Goal: Book appointment/travel/reservation

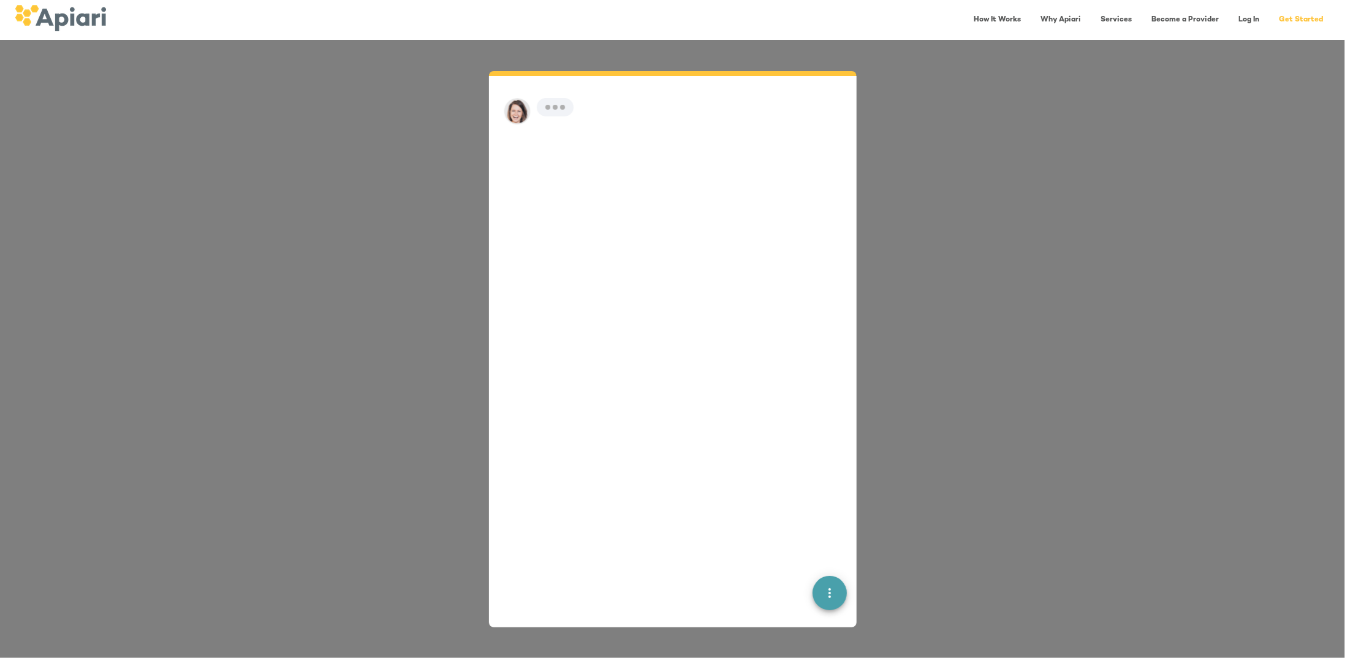
scroll to position [17, 0]
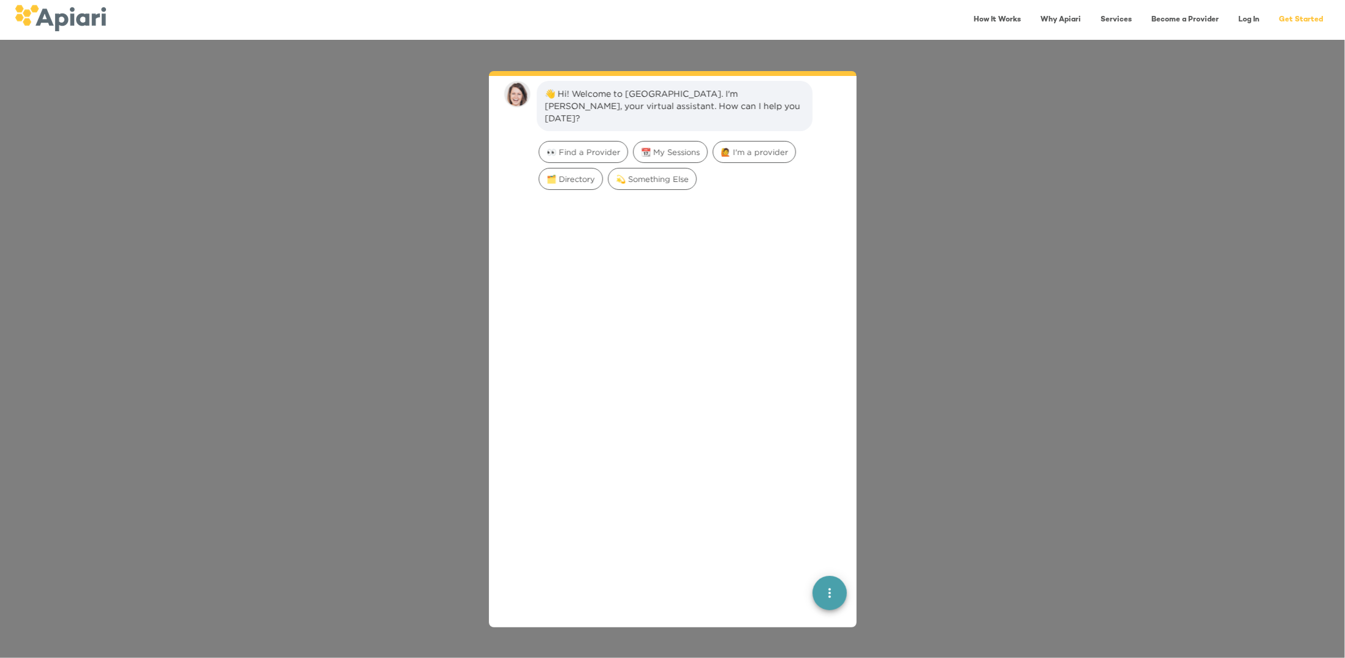
click at [908, 193] on div "👋 Hi! Welcome to Apiari. I'm Amy, your virtual assistant. How can I help you to…" at bounding box center [672, 349] width 1345 height 618
click at [1124, 387] on div "👋 Hi! Welcome to Apiari. I'm Amy, your virtual assistant. How can I help you to…" at bounding box center [672, 349] width 1345 height 618
click at [1004, 15] on link "How It Works" at bounding box center [997, 19] width 62 height 25
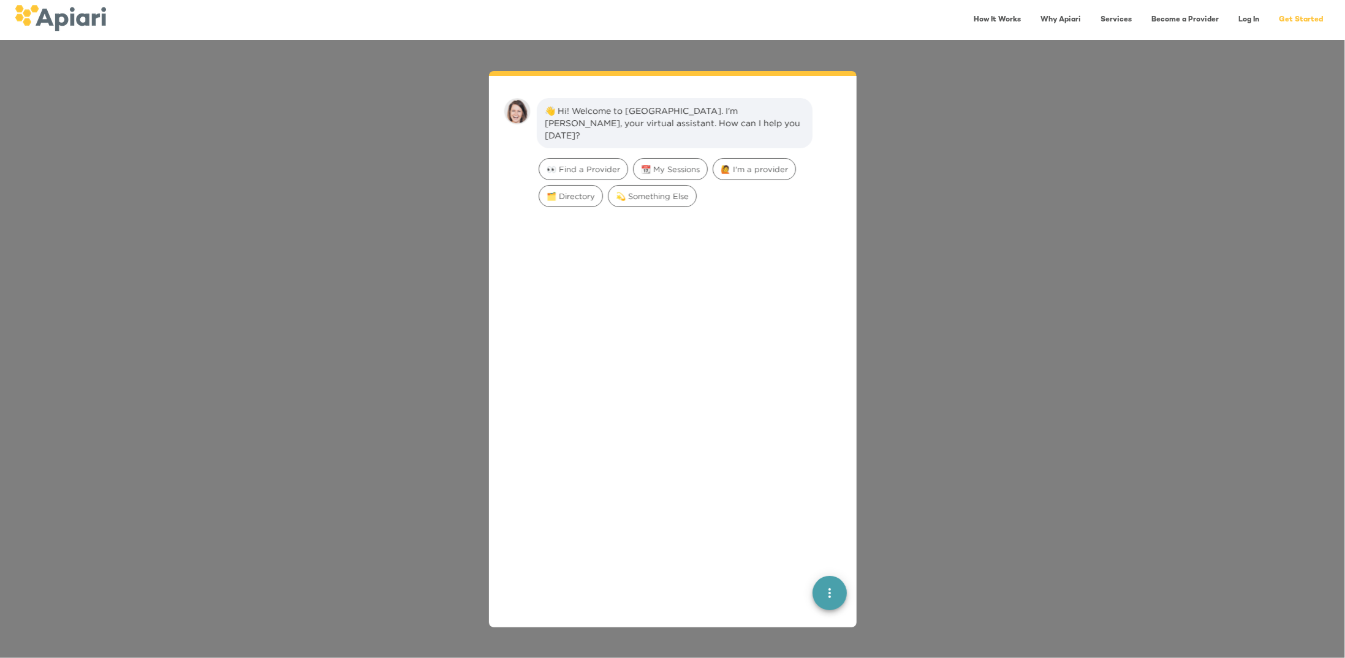
scroll to position [17, 0]
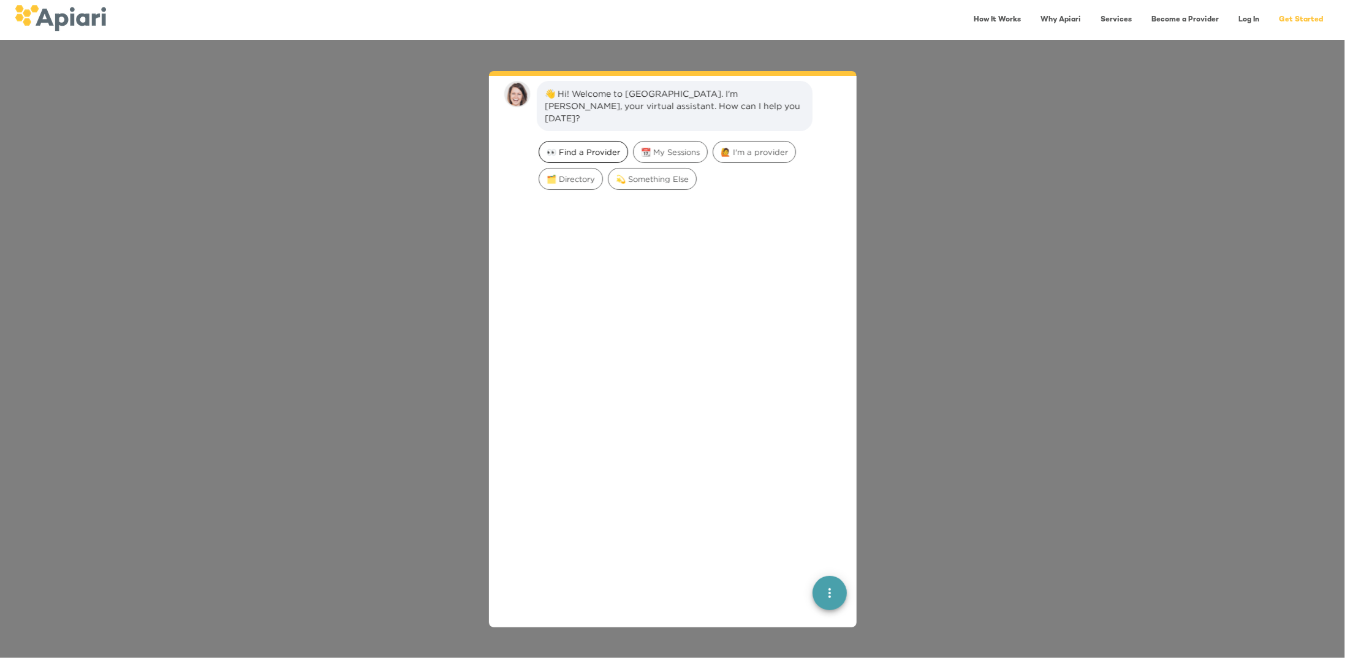
click at [598, 146] on span "👀 Find a Provider" at bounding box center [583, 152] width 88 height 12
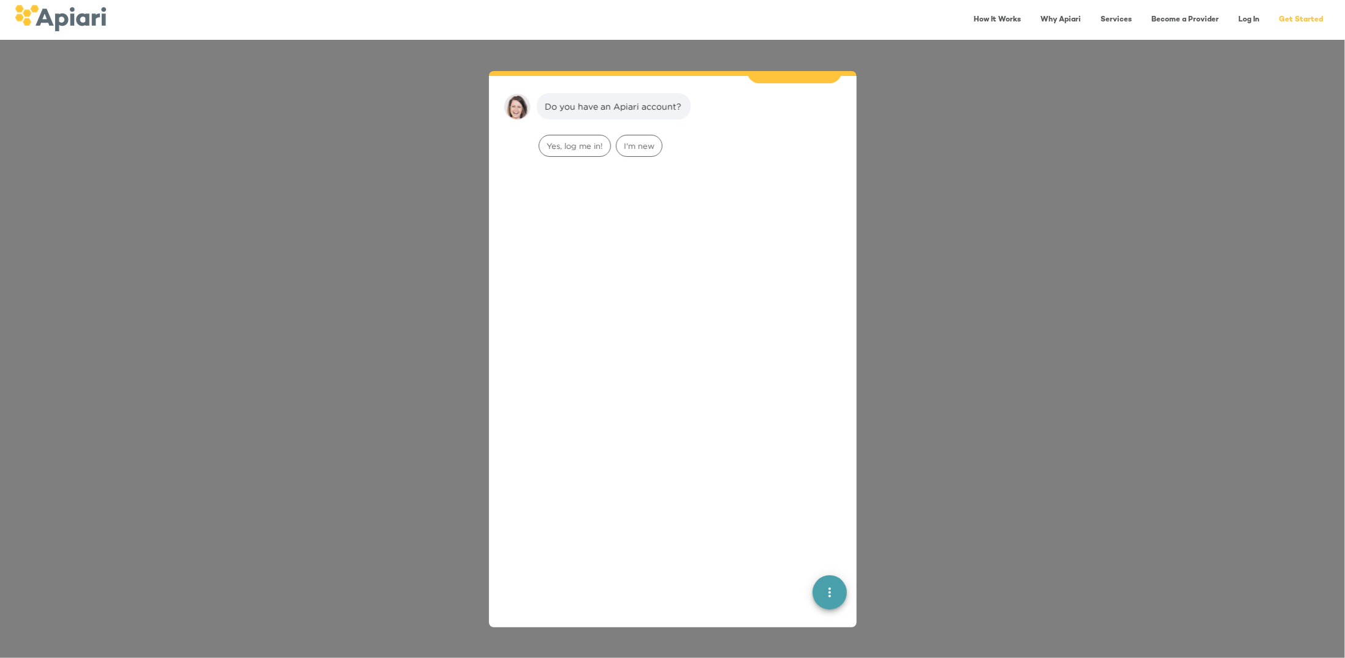
scroll to position [100, 0]
click at [635, 140] on span "I'm new" at bounding box center [638, 146] width 45 height 12
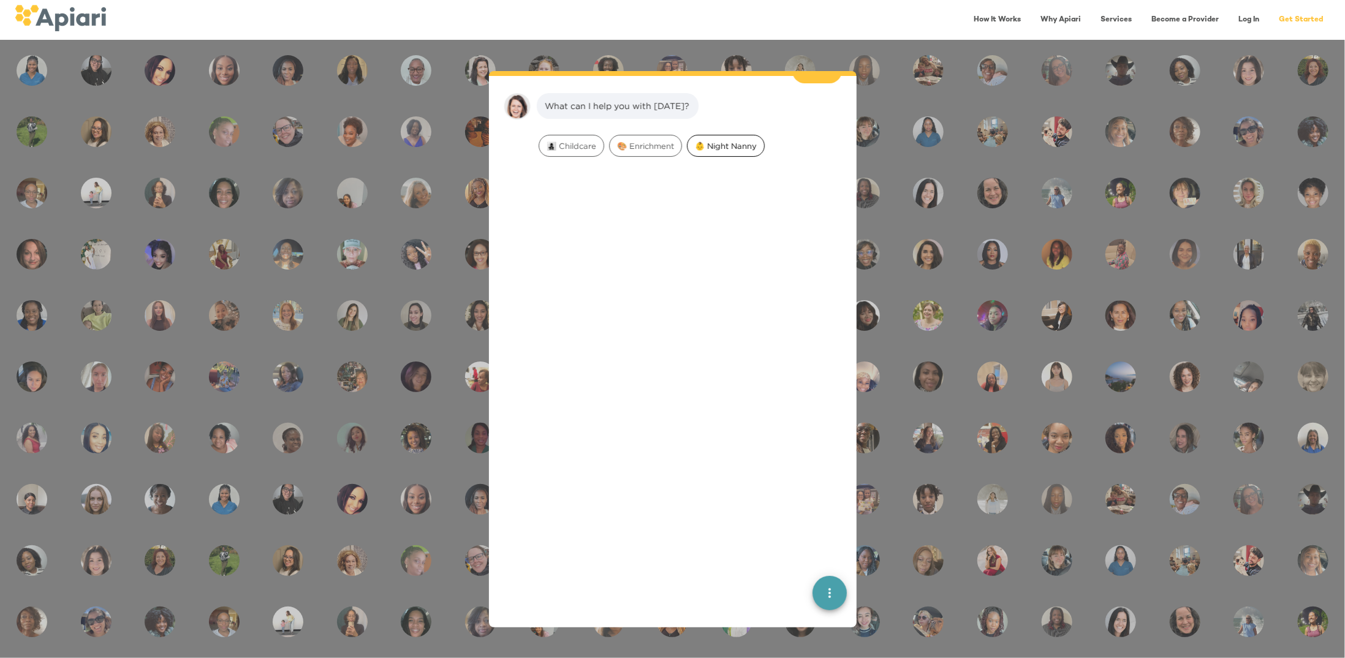
click at [713, 140] on span "👶 Night Nanny" at bounding box center [725, 146] width 77 height 12
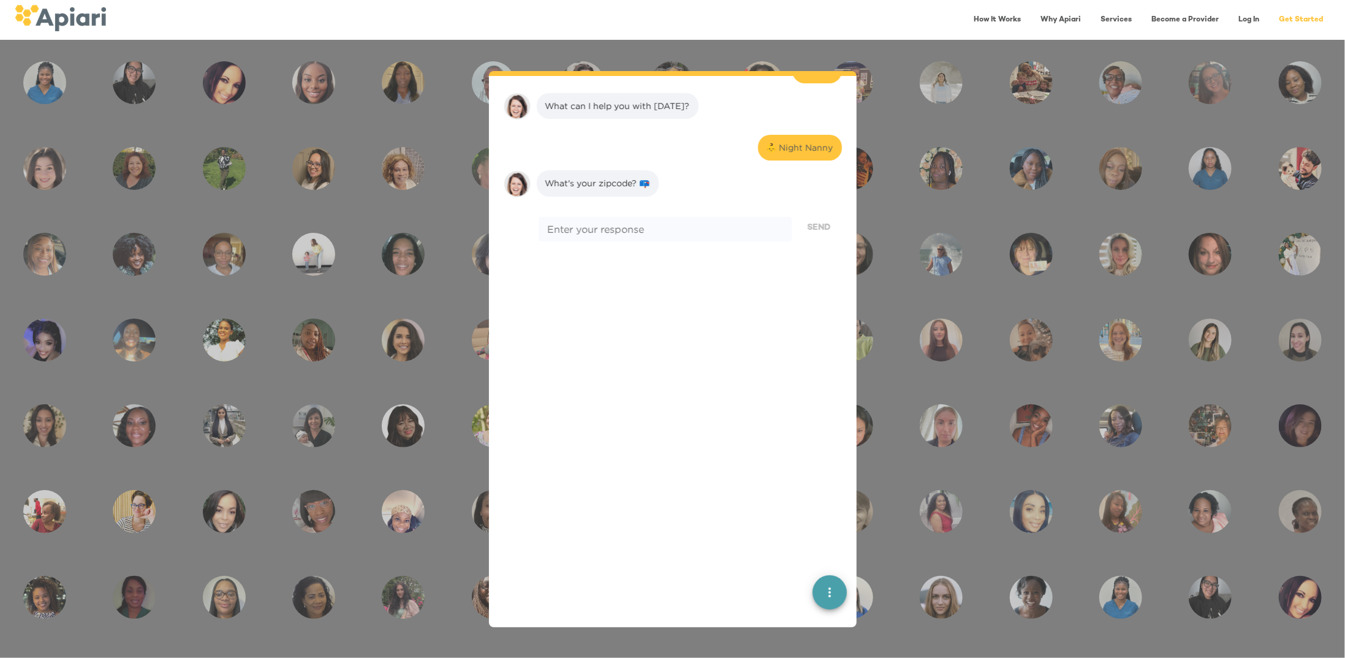
scroll to position [256, 0]
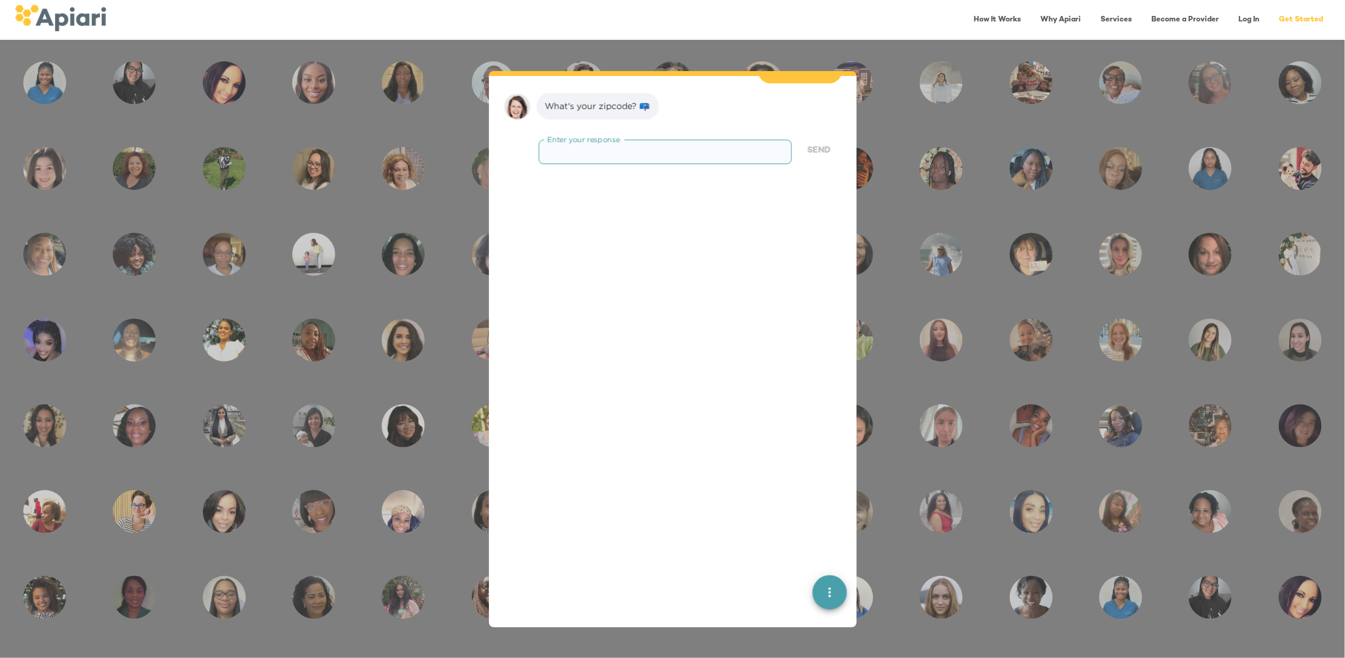
click at [660, 146] on textarea at bounding box center [664, 152] width 235 height 12
type textarea "*****"
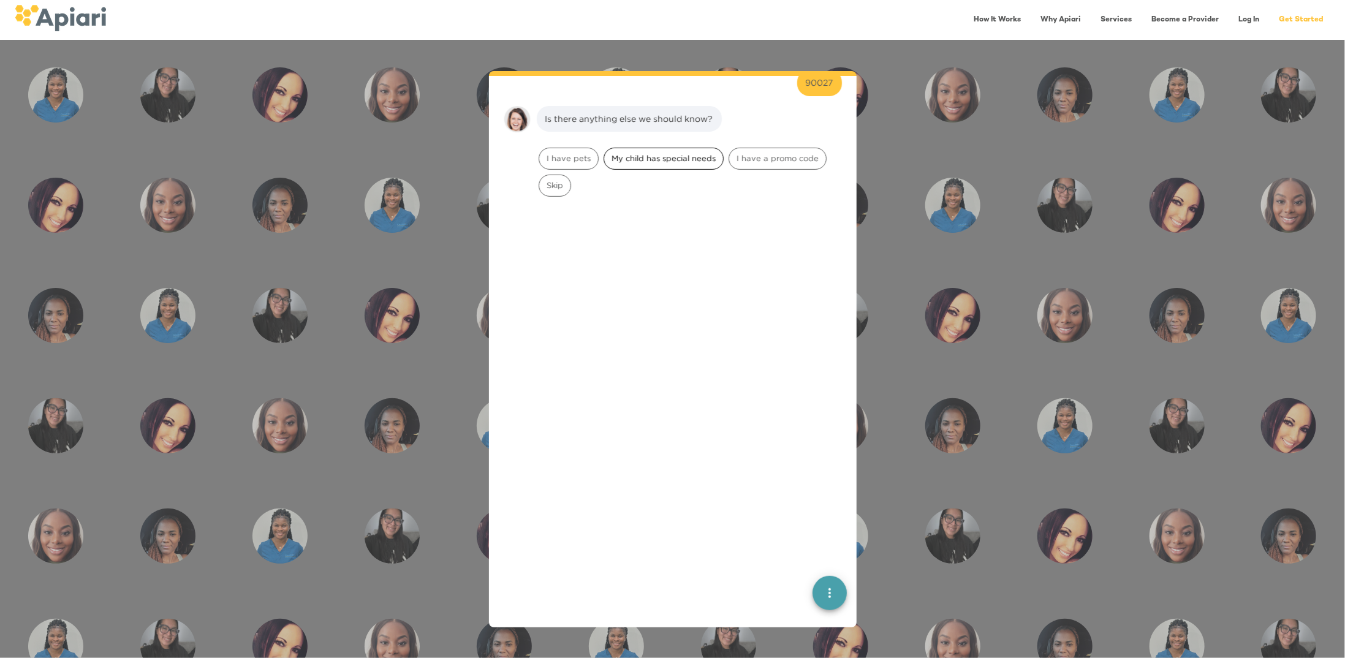
scroll to position [333, 0]
click at [545, 167] on span "Skip" at bounding box center [554, 173] width 31 height 12
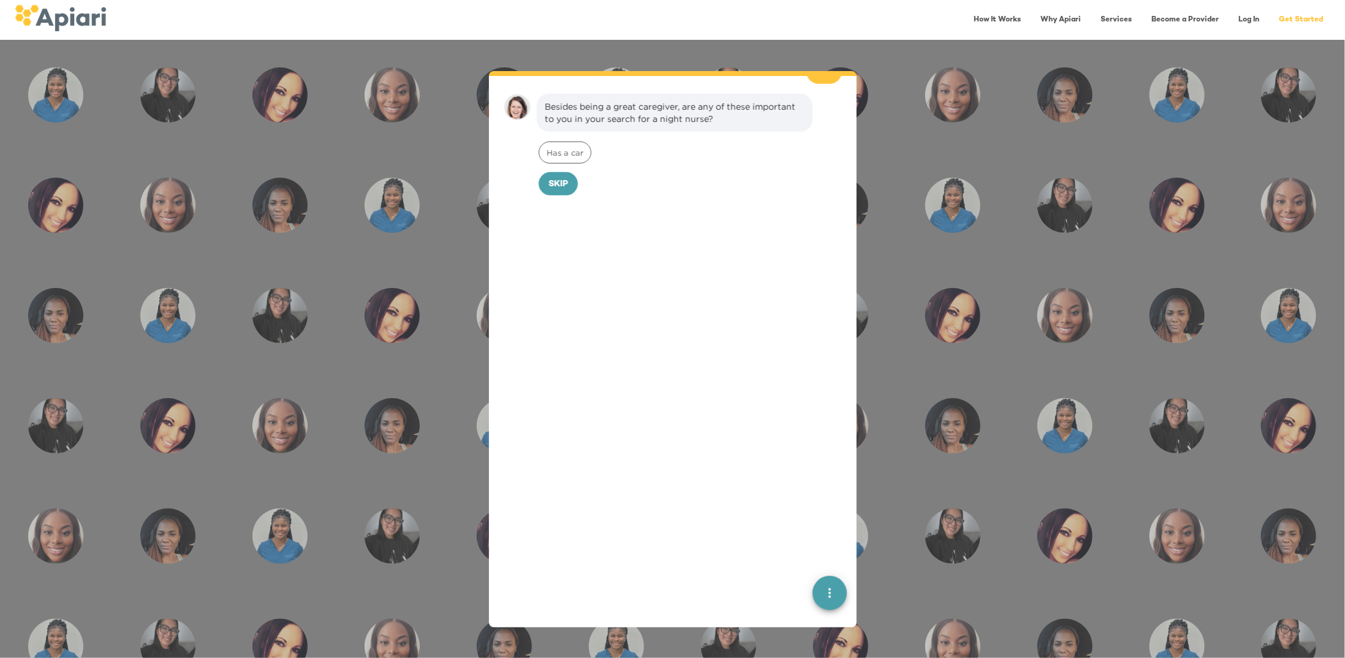
scroll to position [411, 0]
click at [562, 176] on span "Skip" at bounding box center [558, 183] width 20 height 15
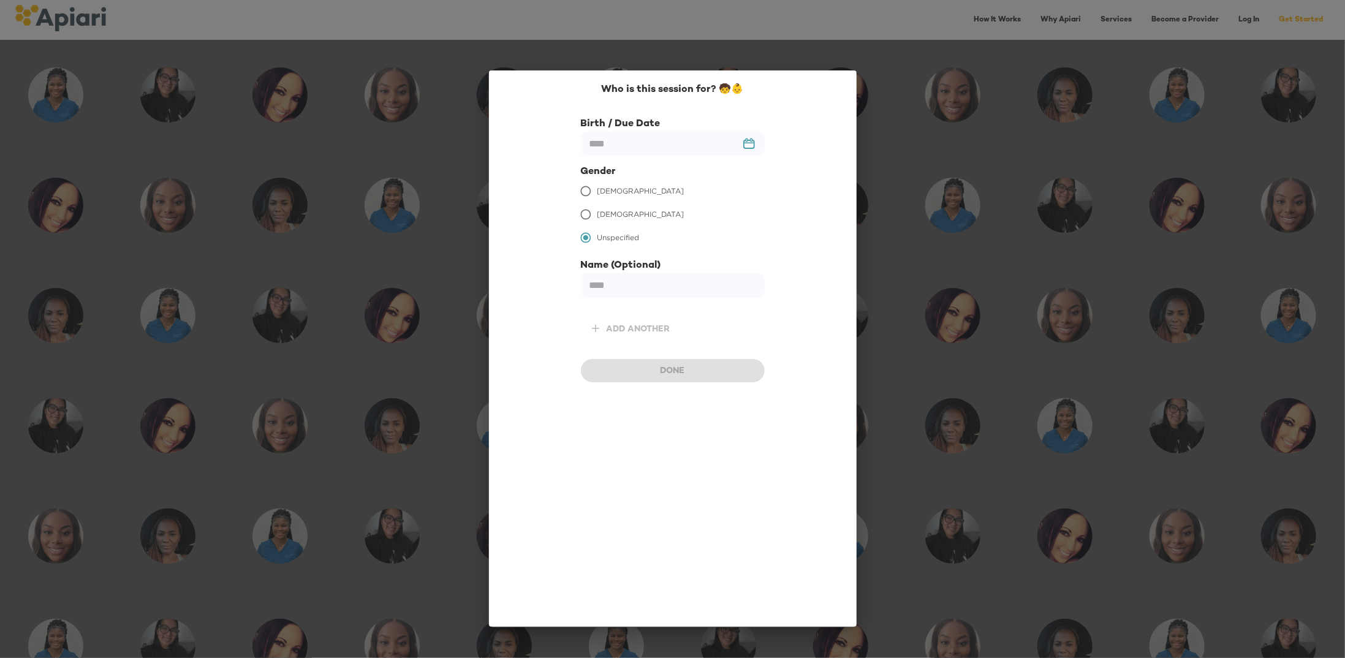
scroll to position [494, 0]
click at [616, 148] on input "text" at bounding box center [673, 144] width 184 height 24
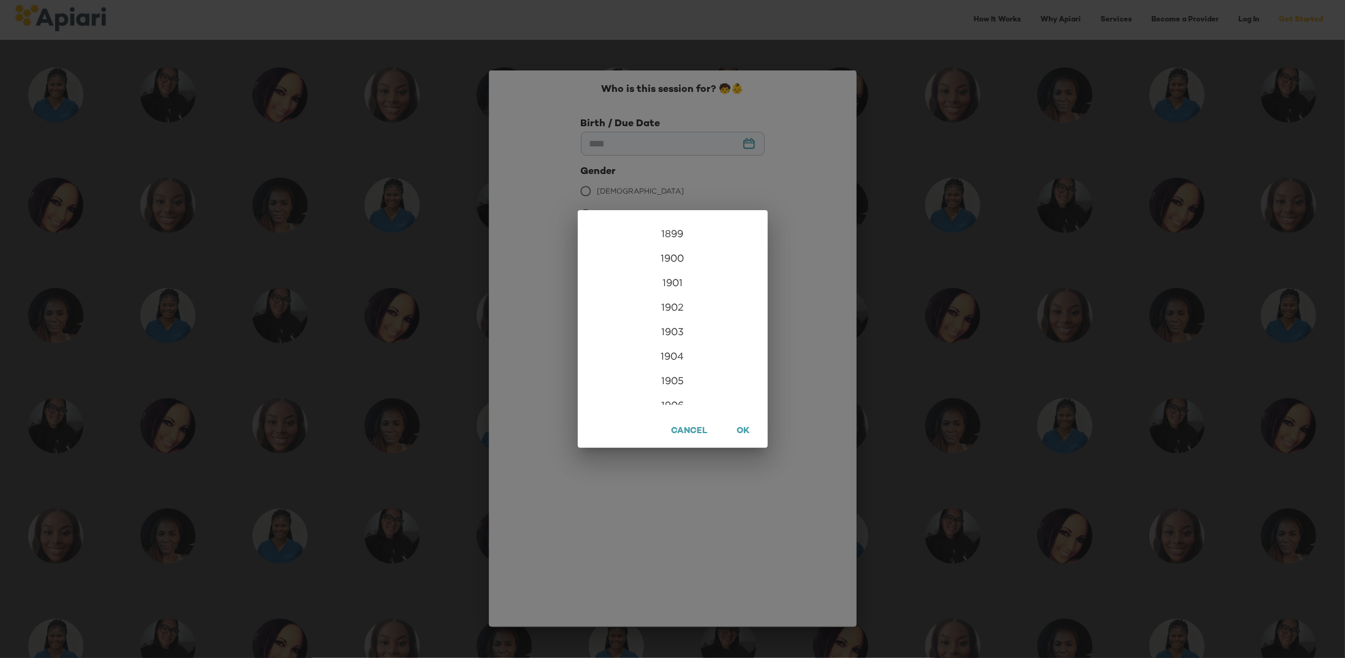
scroll to position [2966, 0]
click at [674, 399] on div "2026" at bounding box center [673, 392] width 190 height 25
click at [721, 247] on div "Mar" at bounding box center [735, 244] width 63 height 46
type input "**********"
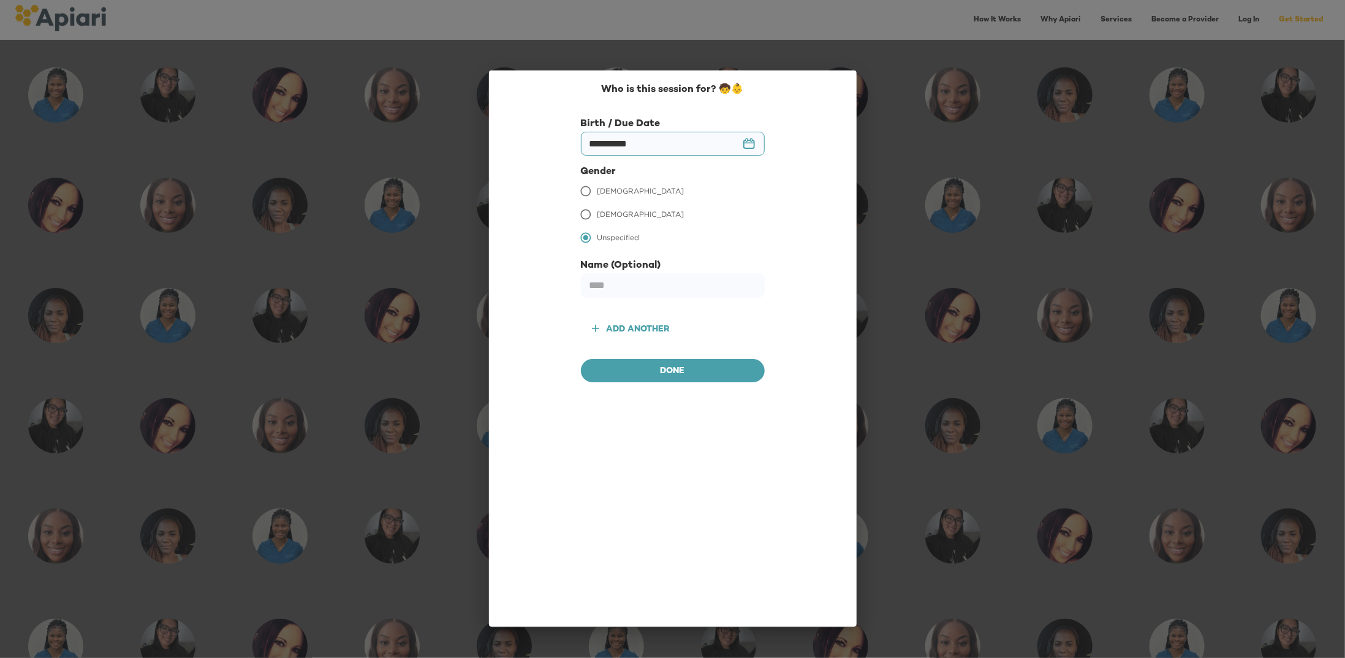
click at [609, 189] on span "[DEMOGRAPHIC_DATA]" at bounding box center [640, 191] width 87 height 11
click at [602, 218] on span "[DEMOGRAPHIC_DATA]" at bounding box center [640, 214] width 87 height 11
click at [649, 359] on button "Done" at bounding box center [673, 370] width 184 height 23
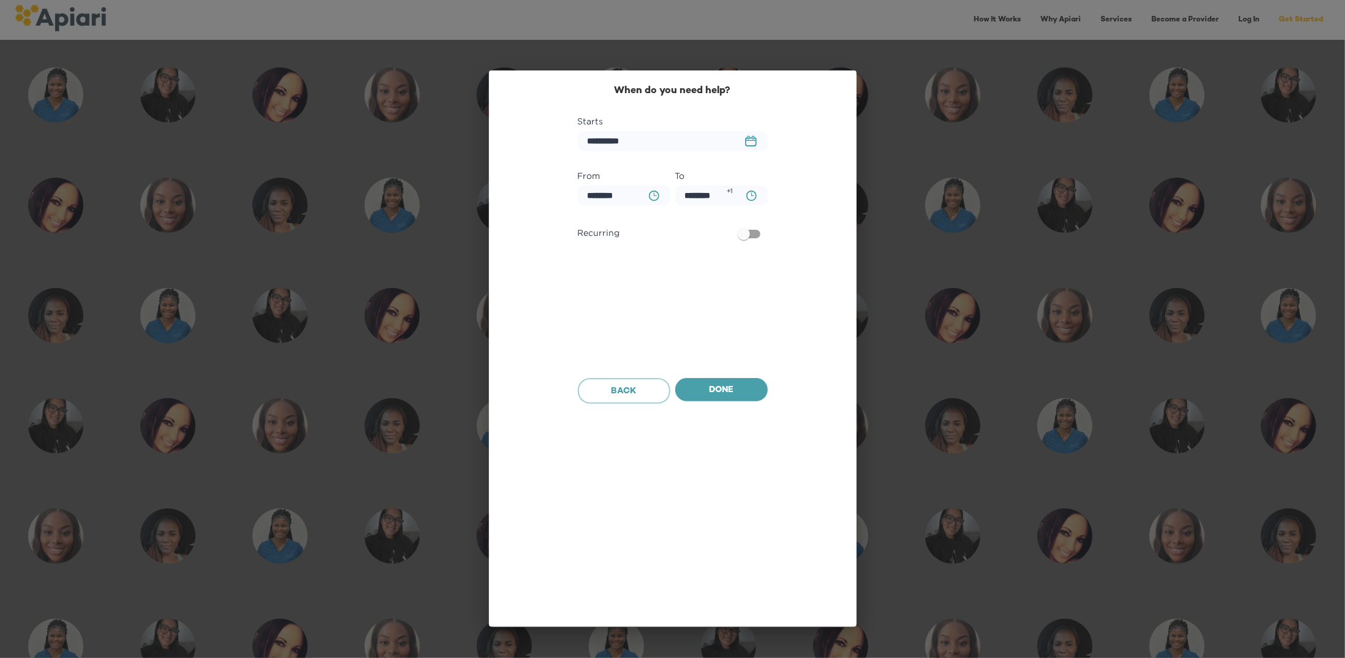
scroll to position [572, 0]
click at [712, 143] on input "**********" at bounding box center [673, 141] width 190 height 20
click at [747, 141] on rect "button" at bounding box center [751, 140] width 10 height 1
click at [752, 179] on icon "button" at bounding box center [753, 178] width 4 height 7
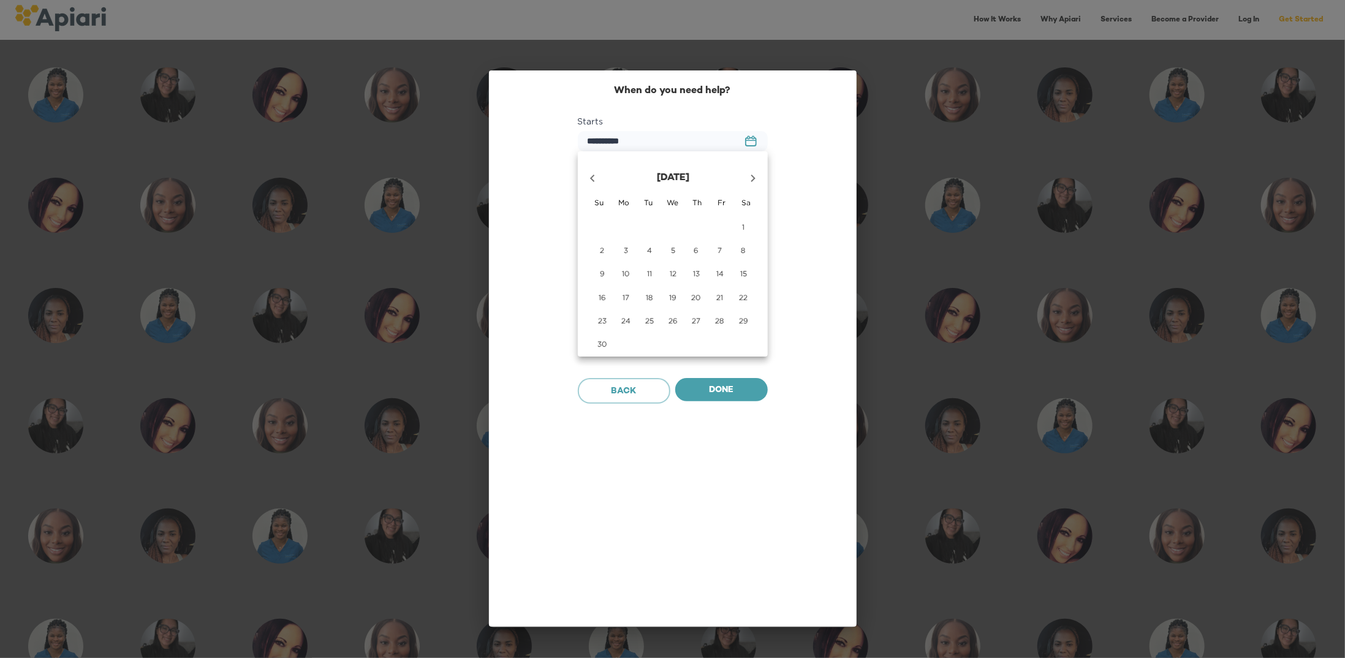
click at [752, 179] on icon "button" at bounding box center [753, 178] width 4 height 7
click at [650, 319] on p "31" at bounding box center [649, 321] width 7 height 10
type input "**********"
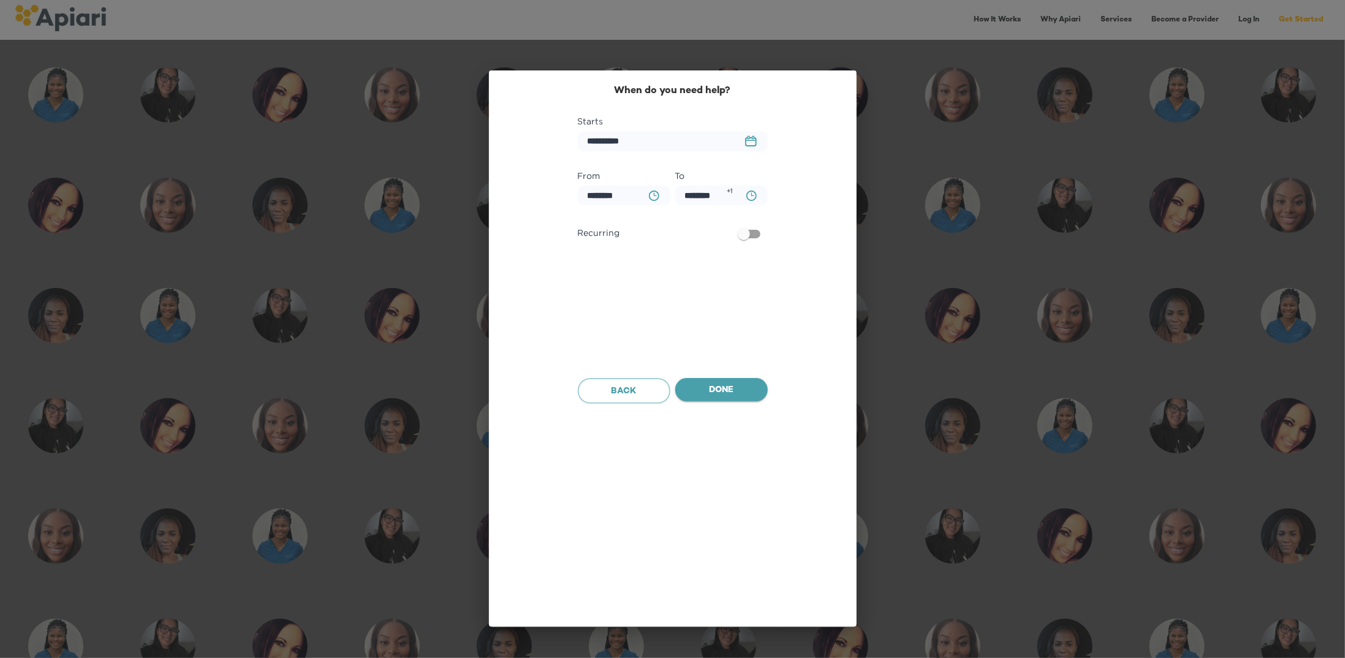
click at [719, 395] on span "Done" at bounding box center [721, 390] width 73 height 15
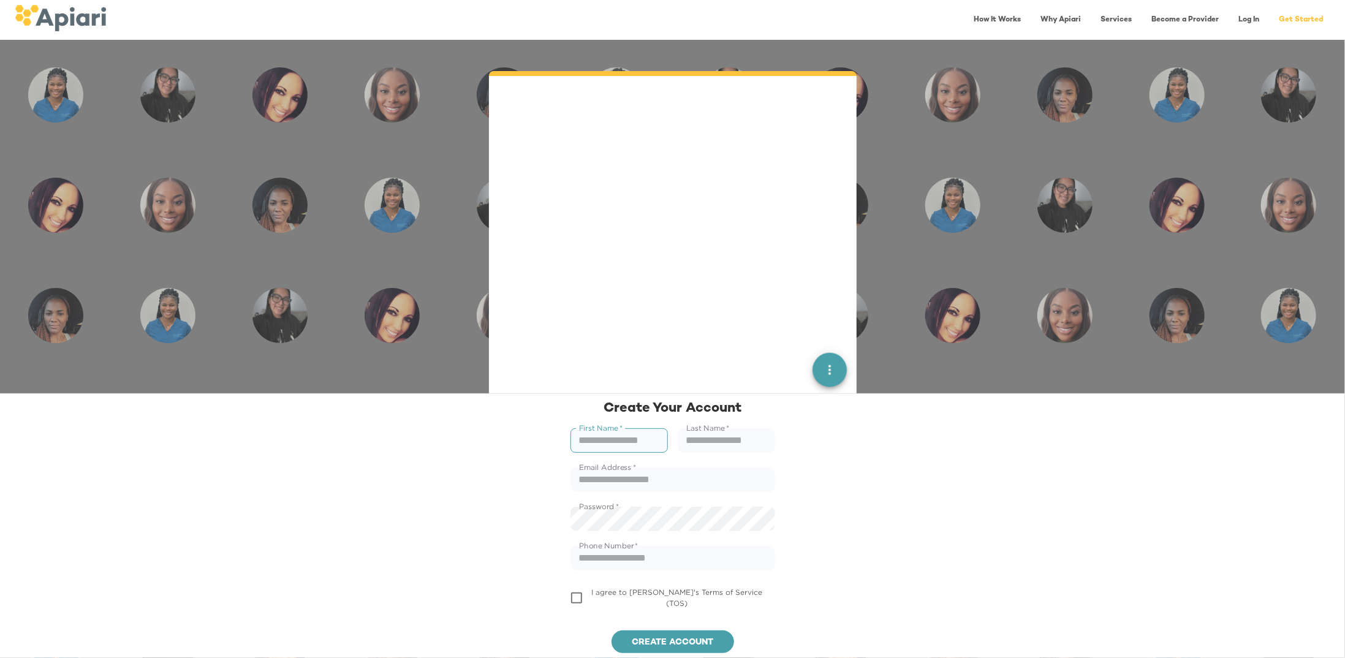
scroll to position [1136, 0]
